Goal: Information Seeking & Learning: Understand process/instructions

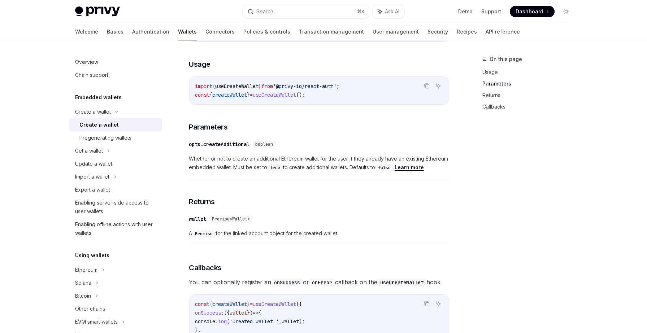
scroll to position [375, 0]
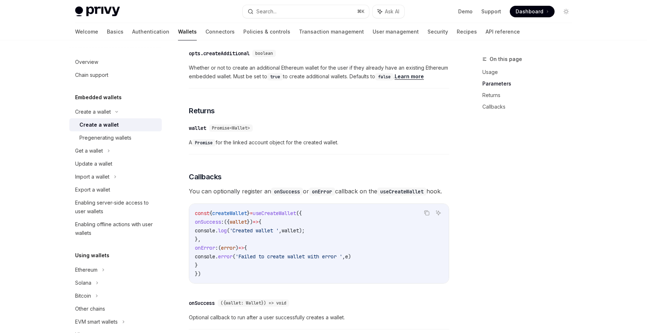
click at [115, 9] on img at bounding box center [97, 11] width 45 height 10
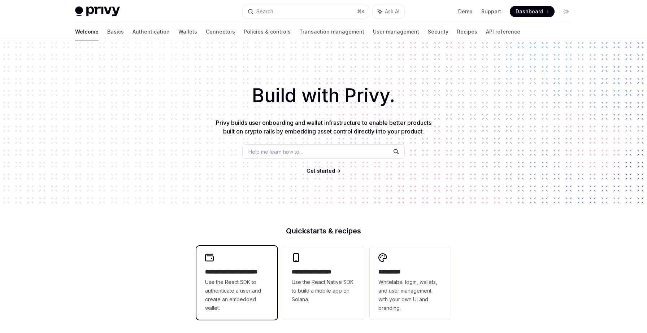
click at [245, 250] on div "**********" at bounding box center [236, 283] width 81 height 74
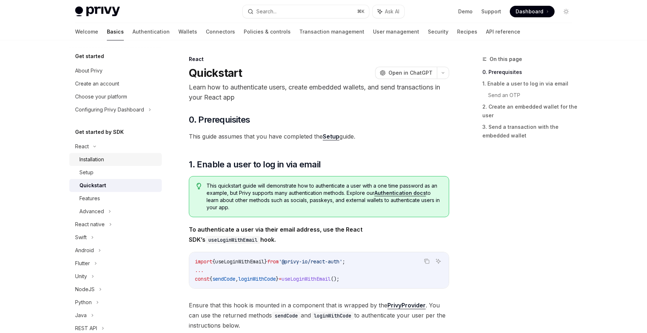
click at [134, 165] on link "Installation" at bounding box center [115, 159] width 92 height 13
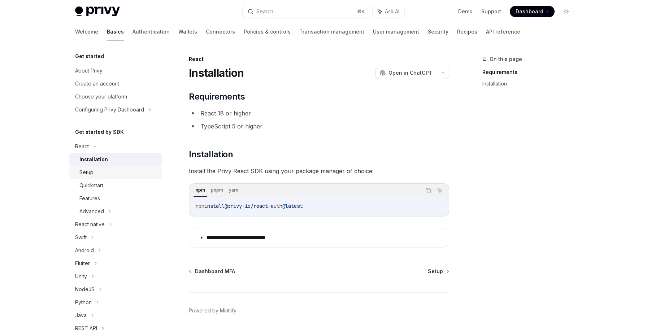
click at [133, 171] on div "Setup" at bounding box center [118, 172] width 78 height 9
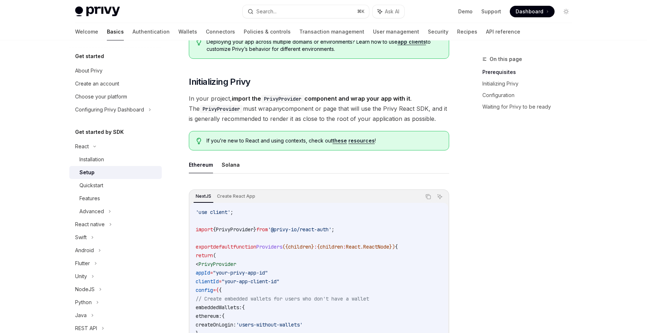
scroll to position [193, 0]
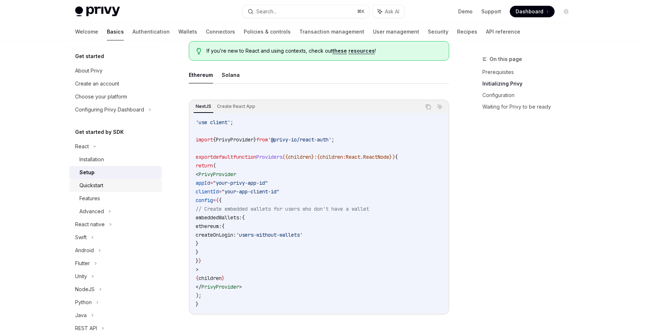
click at [132, 187] on div "Quickstart" at bounding box center [118, 185] width 78 height 9
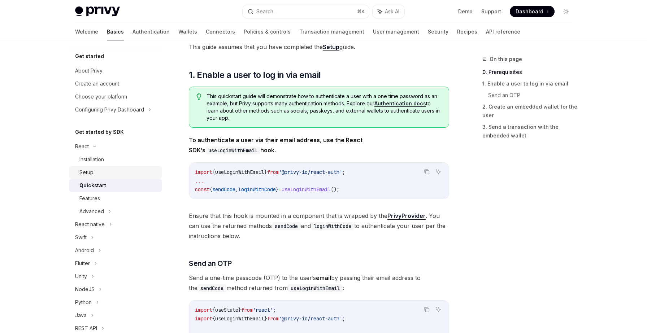
scroll to position [81, 0]
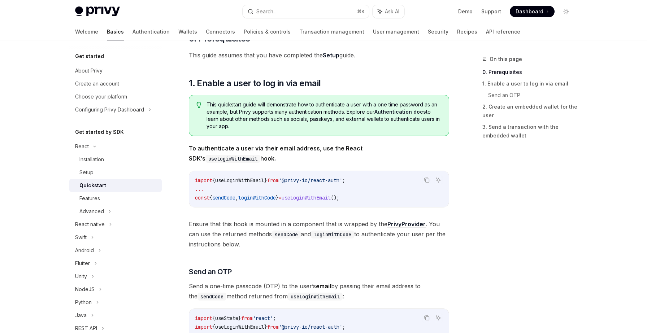
click at [104, 16] on img at bounding box center [97, 11] width 45 height 10
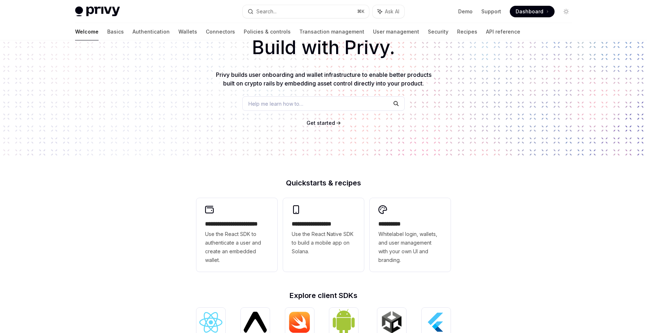
scroll to position [59, 0]
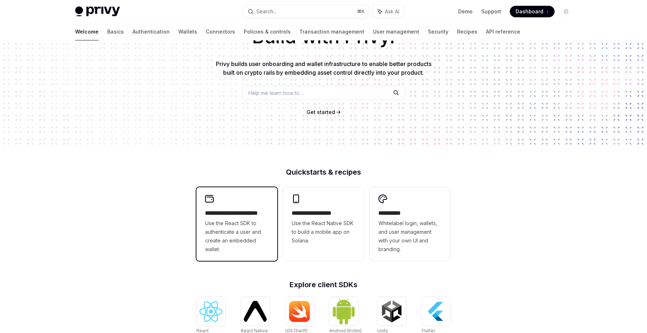
click at [209, 233] on span "Use the React SDK to authenticate a user and create an embedded wallet." at bounding box center [237, 236] width 64 height 35
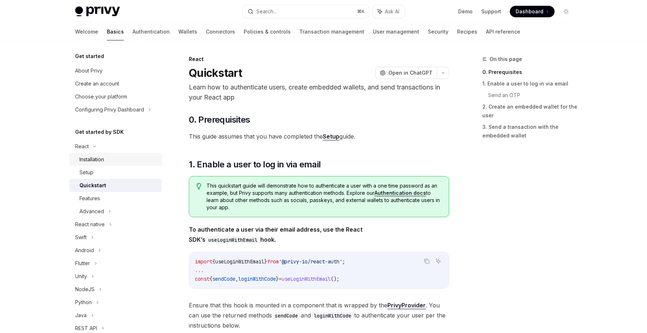
click at [128, 156] on div "Installation" at bounding box center [118, 159] width 78 height 9
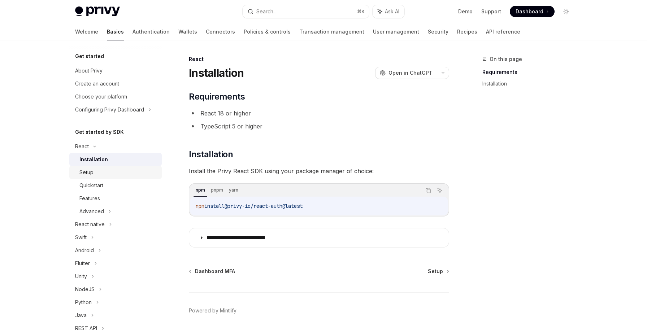
click at [119, 172] on div "Setup" at bounding box center [118, 172] width 78 height 9
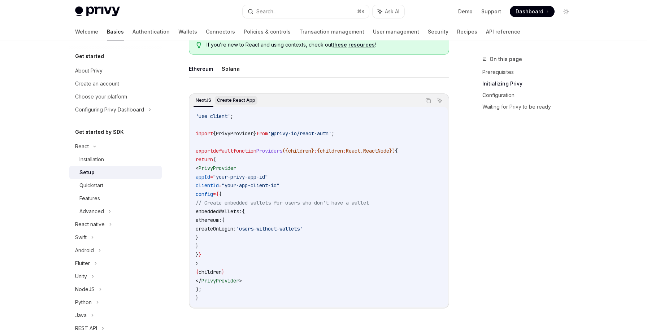
scroll to position [197, 0]
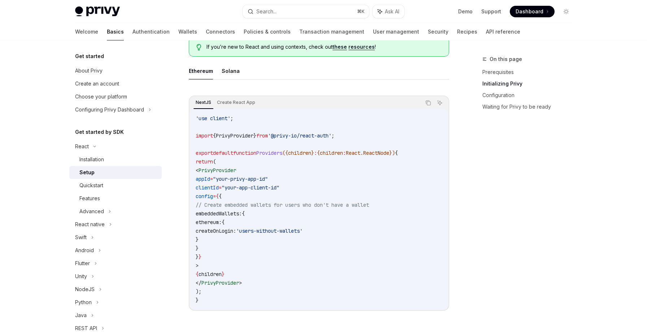
click at [201, 69] on button "Ethereum" at bounding box center [201, 70] width 24 height 17
click at [232, 69] on button "Solana" at bounding box center [231, 70] width 18 height 17
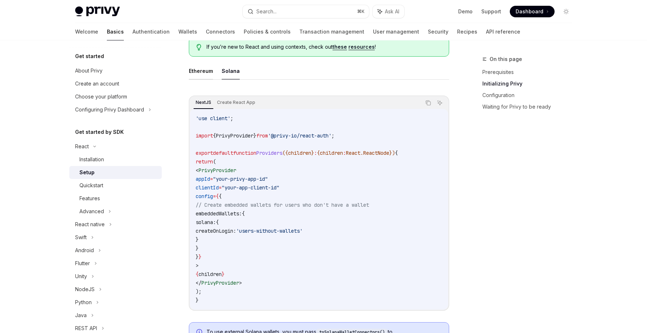
click at [205, 69] on button "Ethereum" at bounding box center [201, 70] width 24 height 17
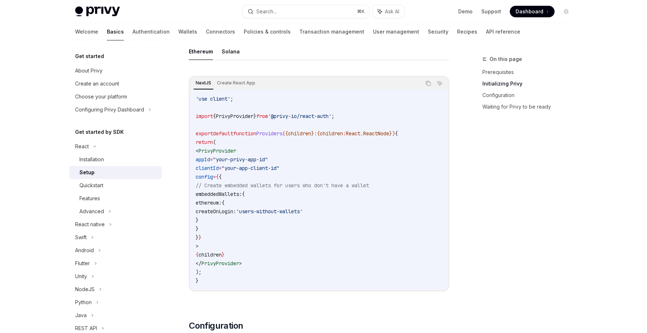
scroll to position [224, 0]
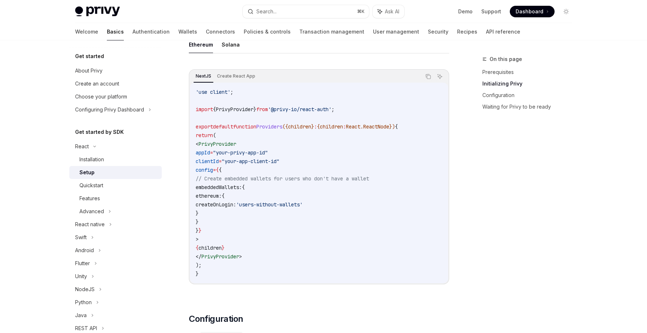
click at [213, 171] on span "config" at bounding box center [204, 170] width 17 height 6
click at [241, 214] on code "'use client' ; import { PrivyProvider } from '@privy-io/react-auth' ; export de…" at bounding box center [319, 183] width 246 height 191
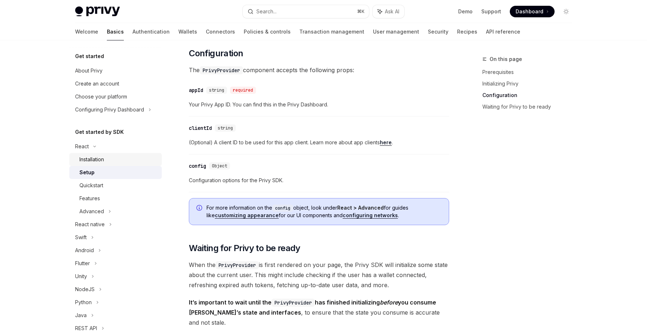
scroll to position [516, 0]
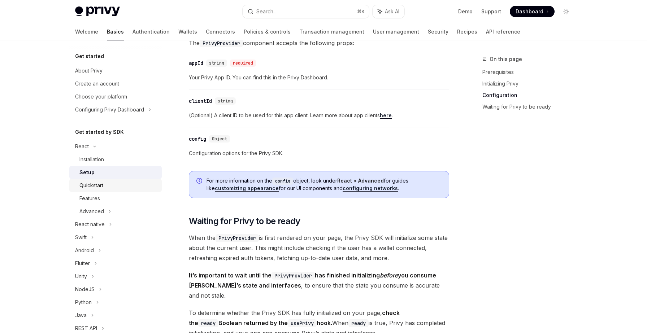
click at [122, 186] on div "Quickstart" at bounding box center [118, 185] width 78 height 9
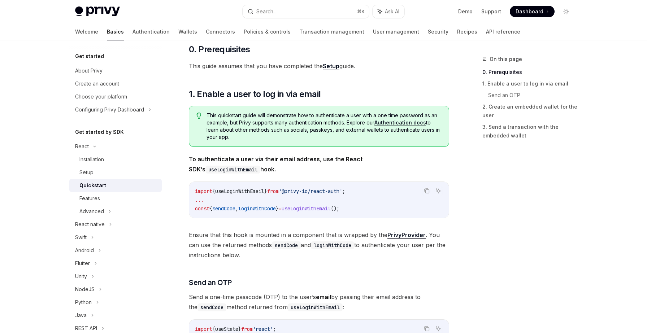
scroll to position [73, 0]
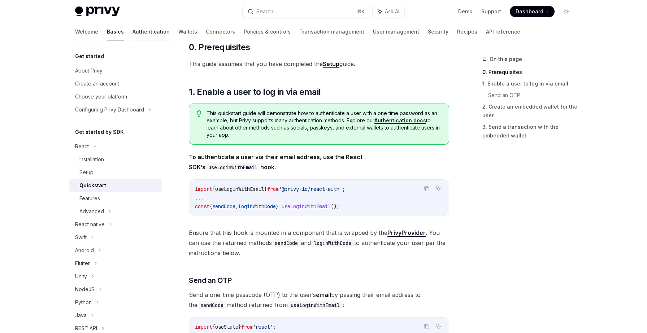
click at [132, 35] on link "Authentication" at bounding box center [150, 31] width 37 height 17
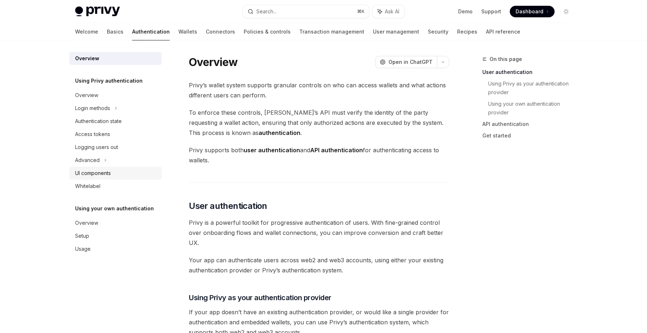
click at [97, 175] on div "UI components" at bounding box center [93, 173] width 36 height 9
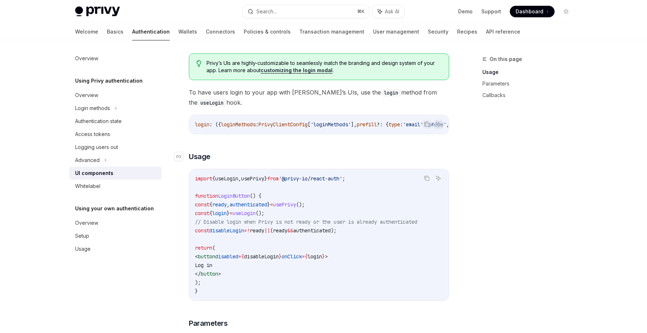
scroll to position [407, 0]
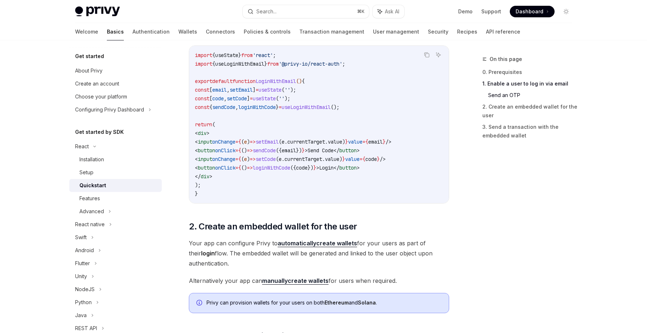
scroll to position [352, 0]
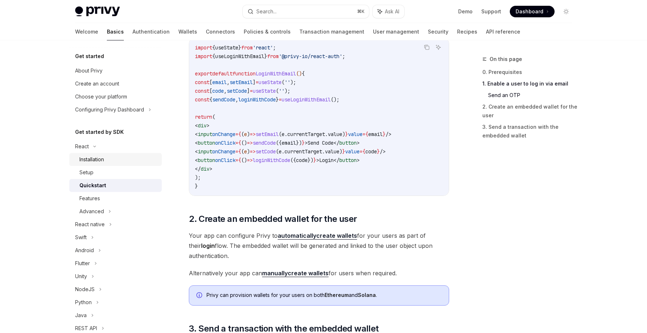
click at [89, 165] on link "Installation" at bounding box center [115, 159] width 92 height 13
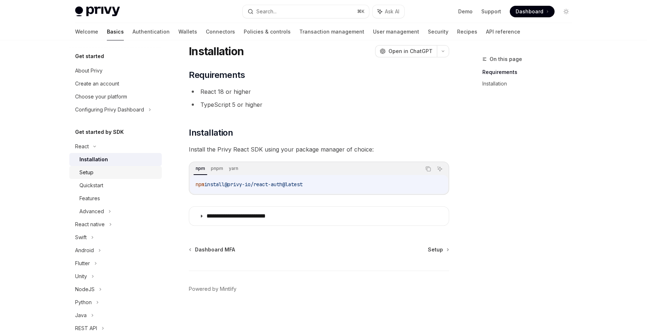
click at [100, 175] on div "Setup" at bounding box center [118, 172] width 78 height 9
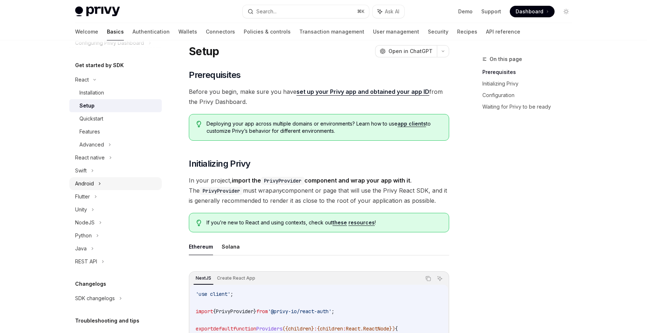
scroll to position [71, 0]
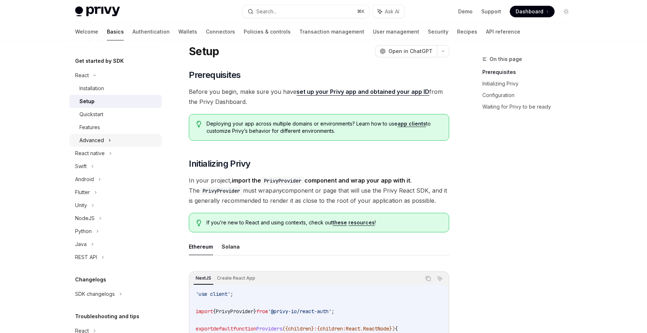
click at [102, 138] on div "Advanced" at bounding box center [91, 140] width 25 height 9
type textarea "*"
